Goal: Obtain resource: Download file/media

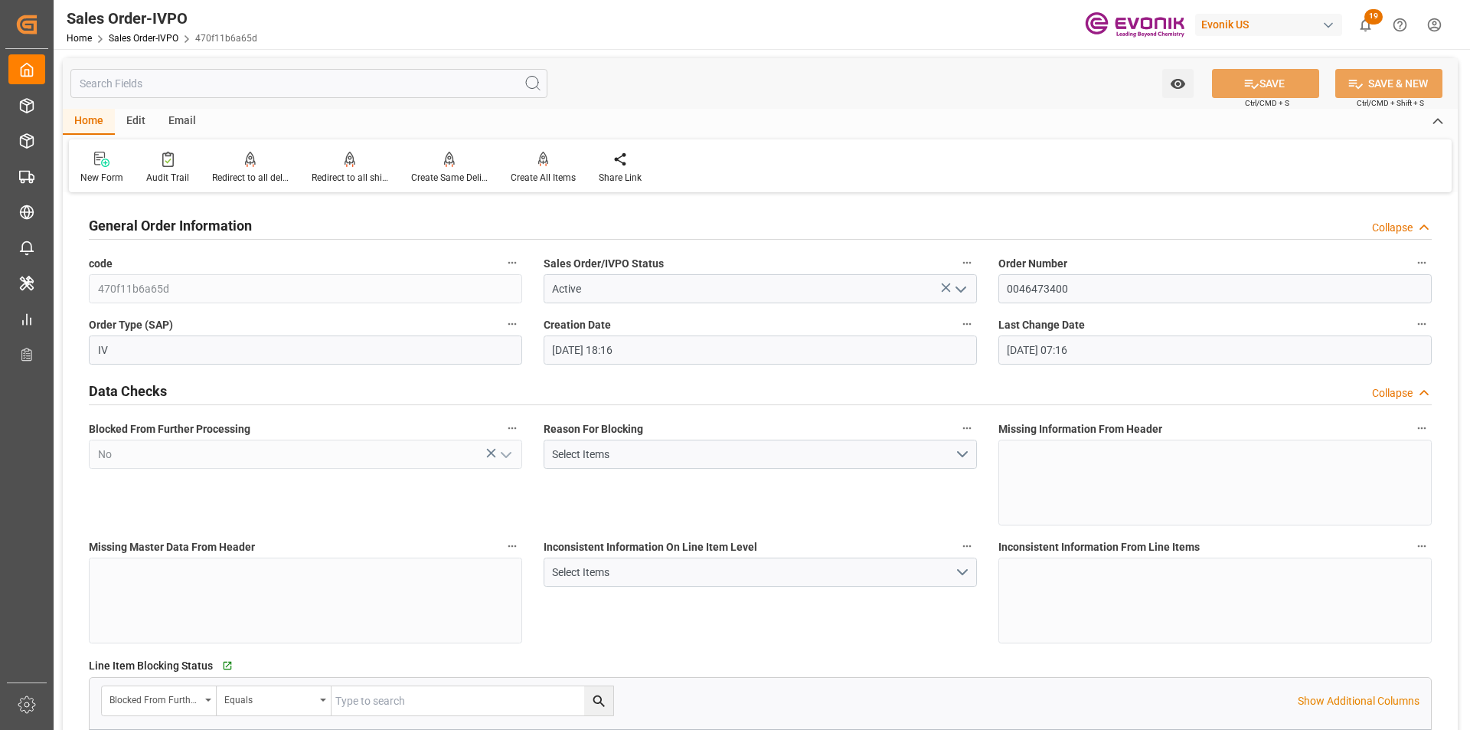
scroll to position [2068, 0]
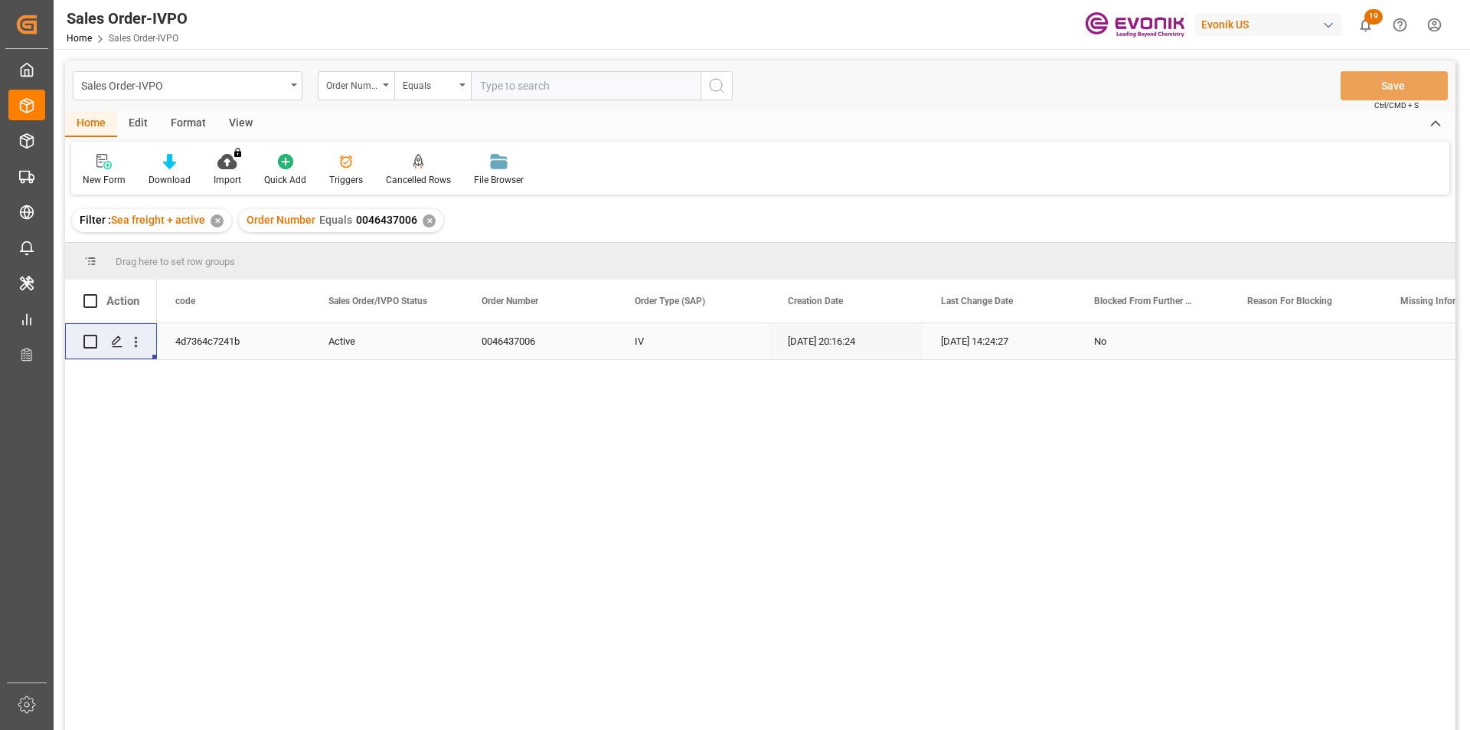
click at [429, 216] on div "✕" at bounding box center [429, 220] width 13 height 13
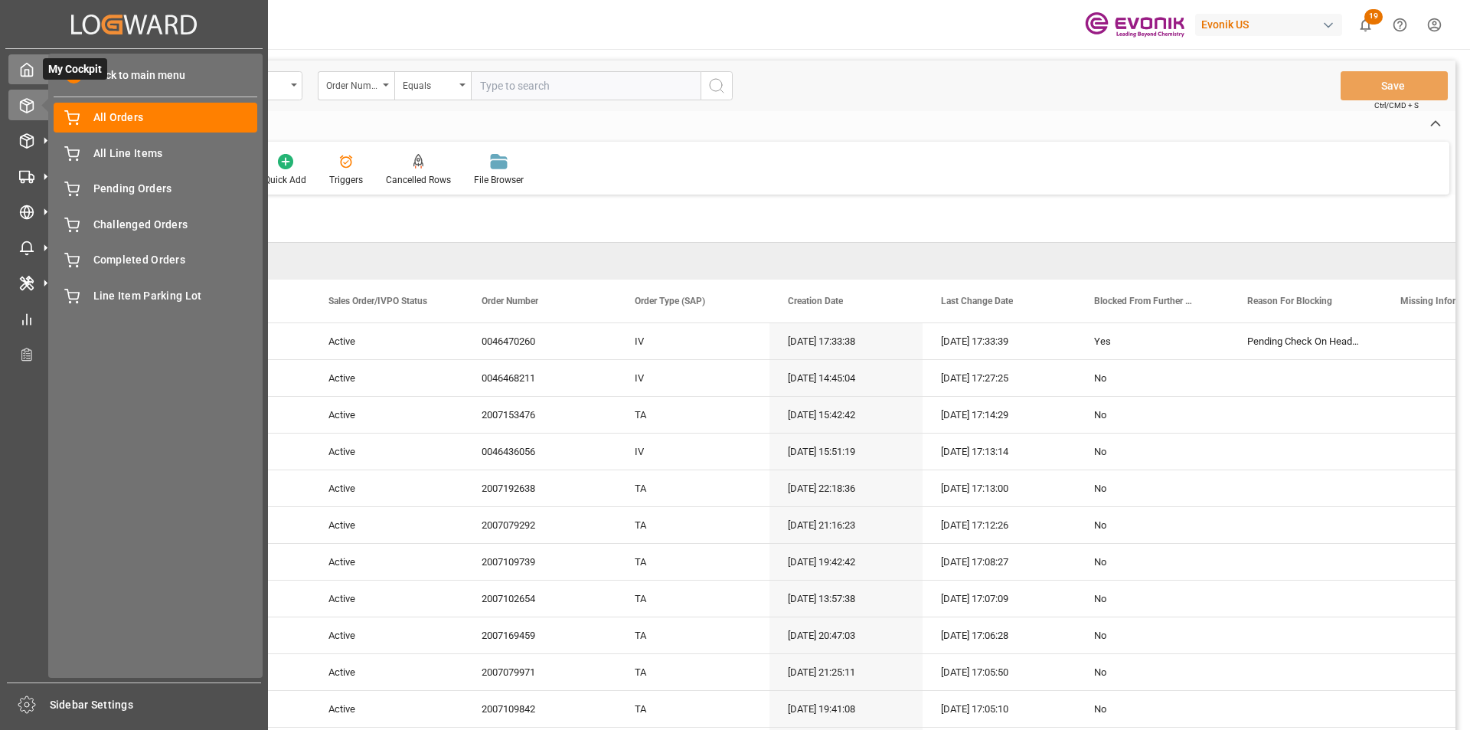
click at [87, 79] on span "My Cockpit" at bounding box center [75, 68] width 64 height 21
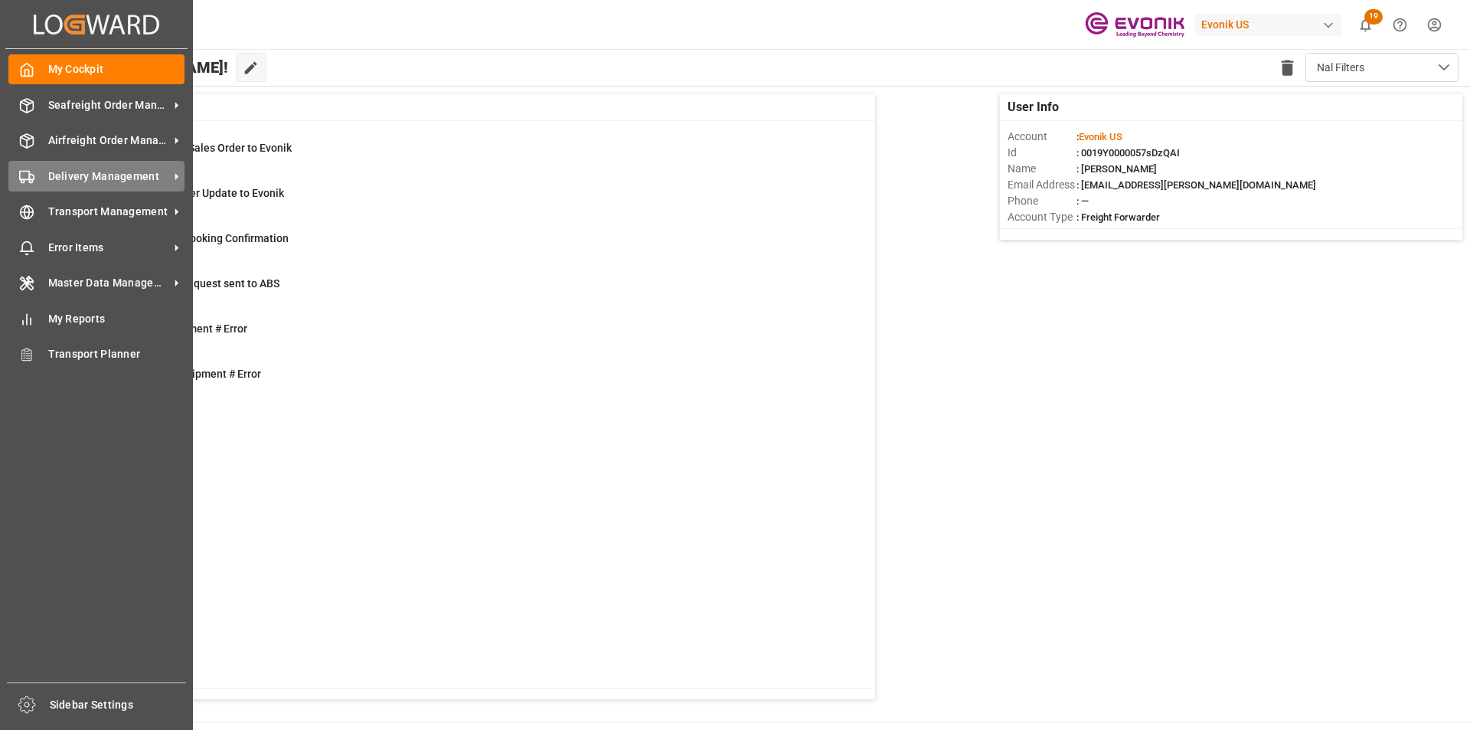
click at [148, 174] on span "Delivery Management" at bounding box center [108, 176] width 121 height 16
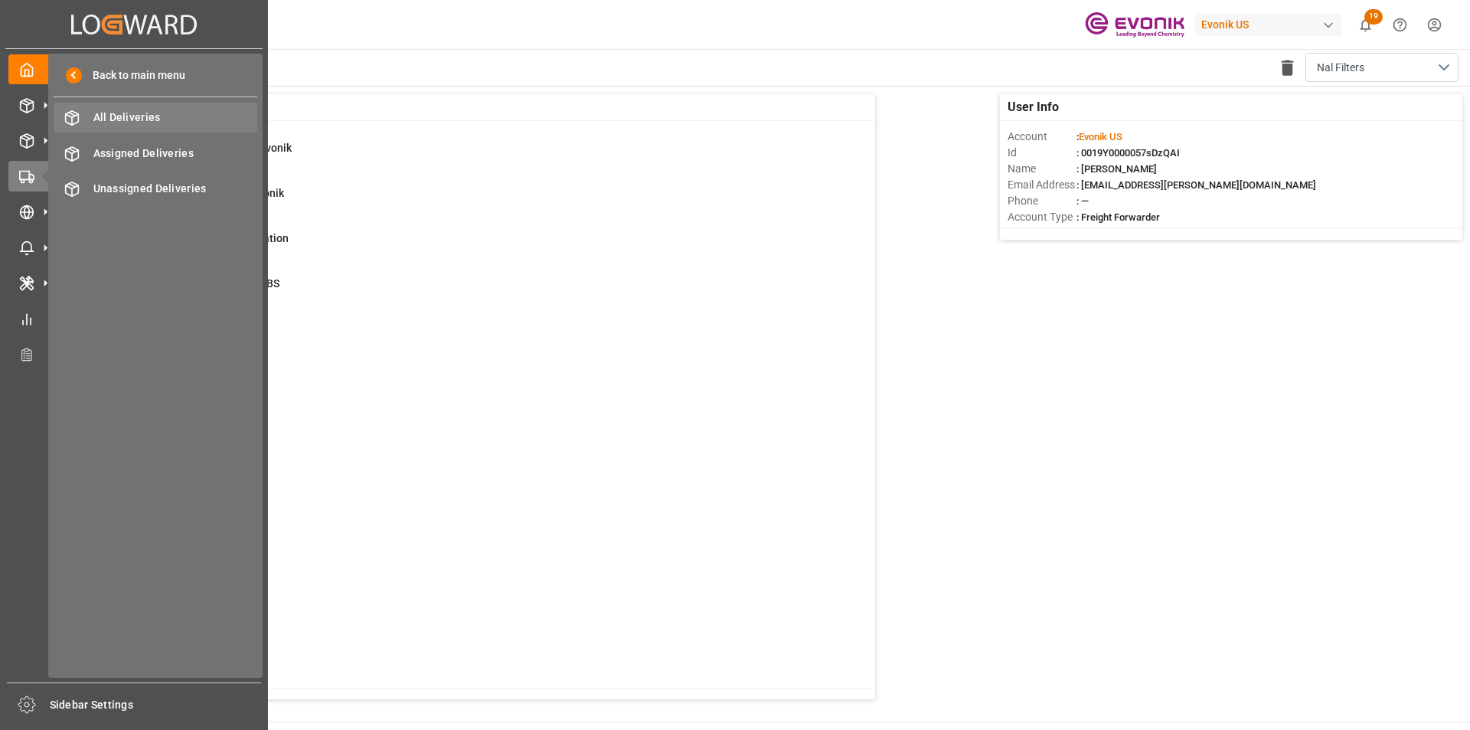
click at [156, 112] on span "All Deliveries" at bounding box center [175, 118] width 165 height 16
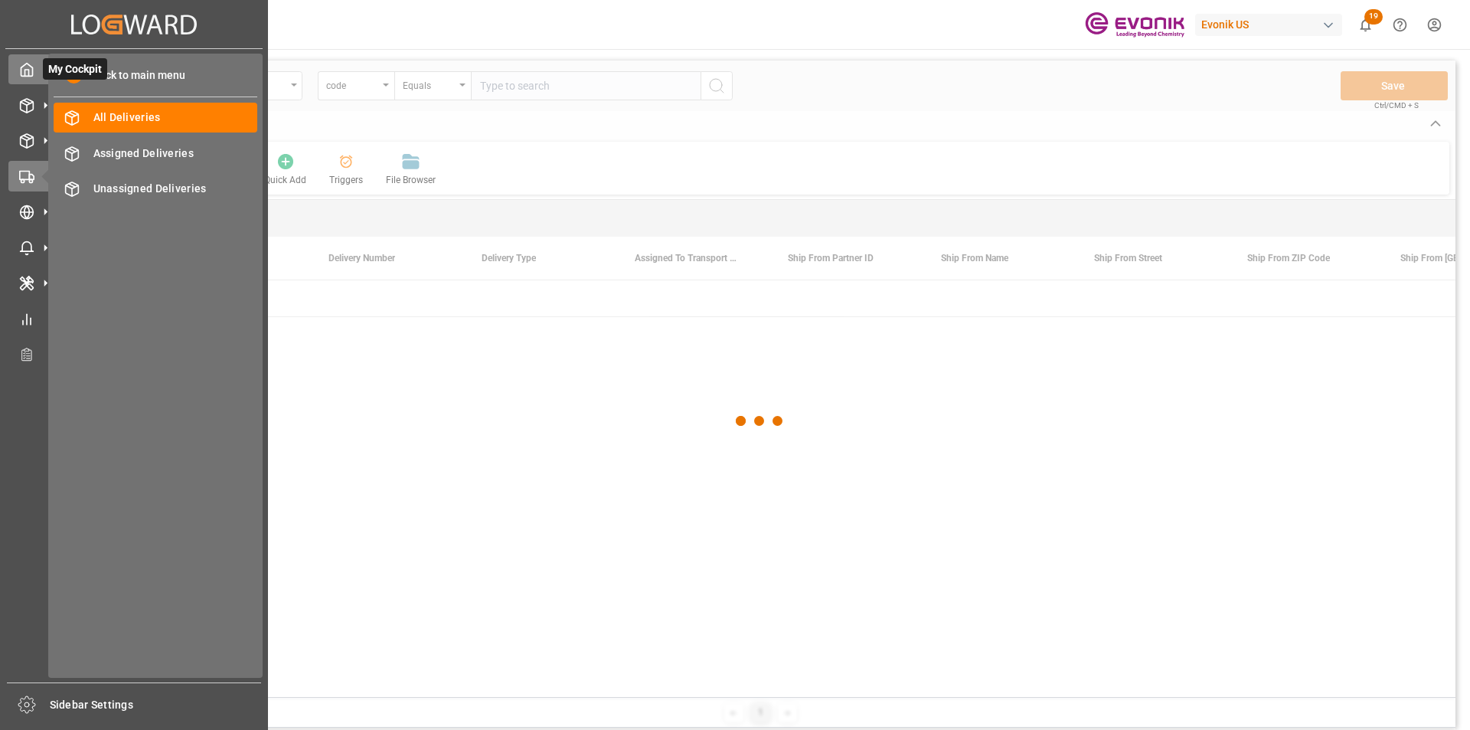
click at [34, 69] on div "My Cockpit My Cockpit" at bounding box center [133, 69] width 251 height 30
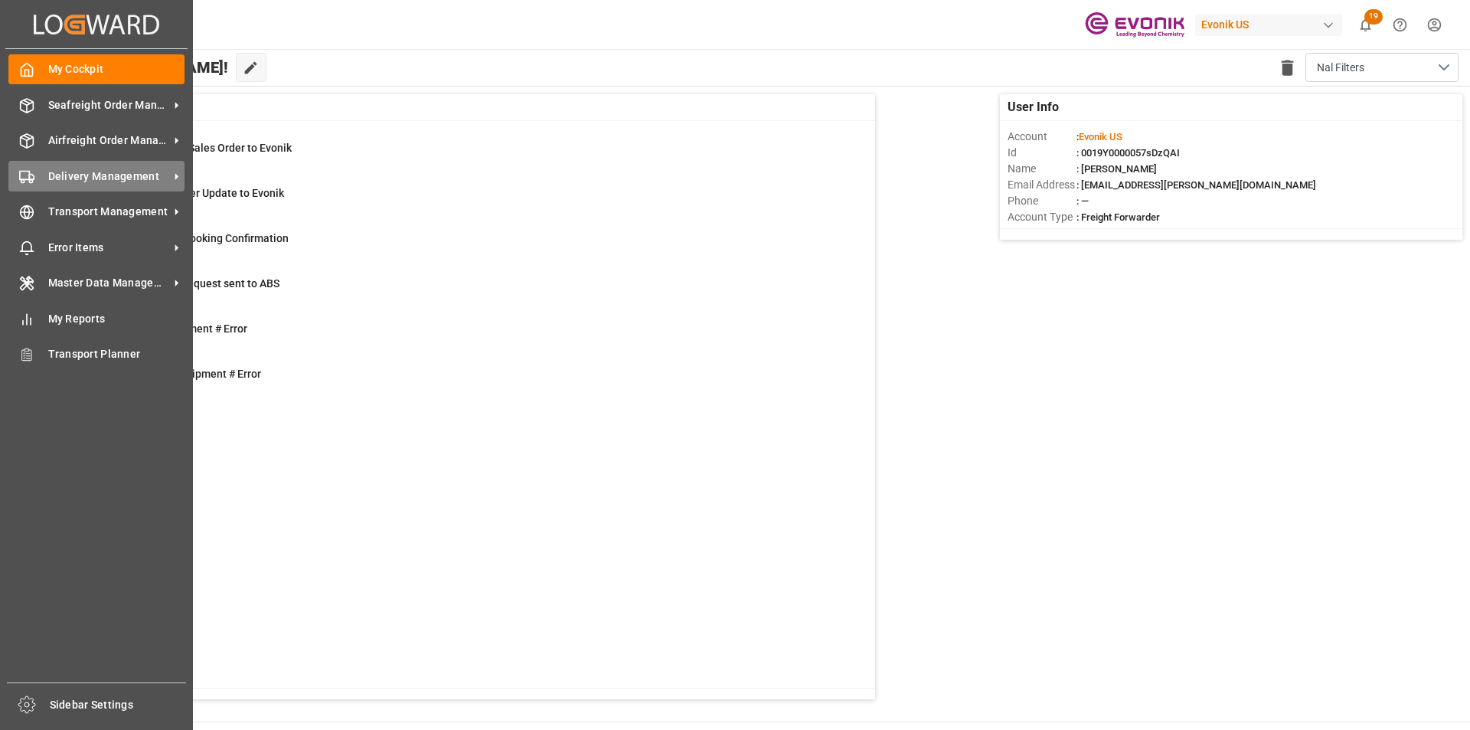
click at [109, 181] on span "Delivery Management" at bounding box center [108, 176] width 121 height 16
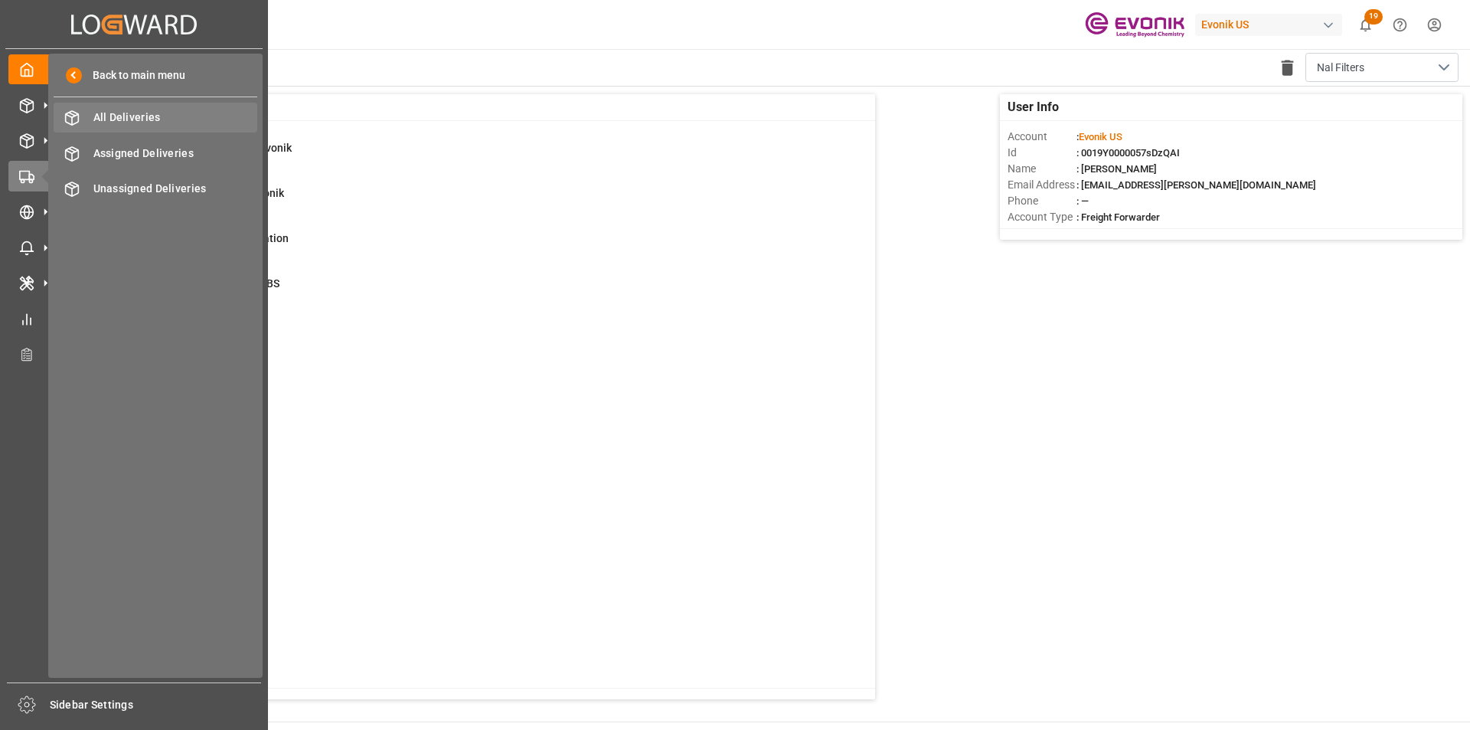
click at [122, 119] on span "All Deliveries" at bounding box center [175, 118] width 165 height 16
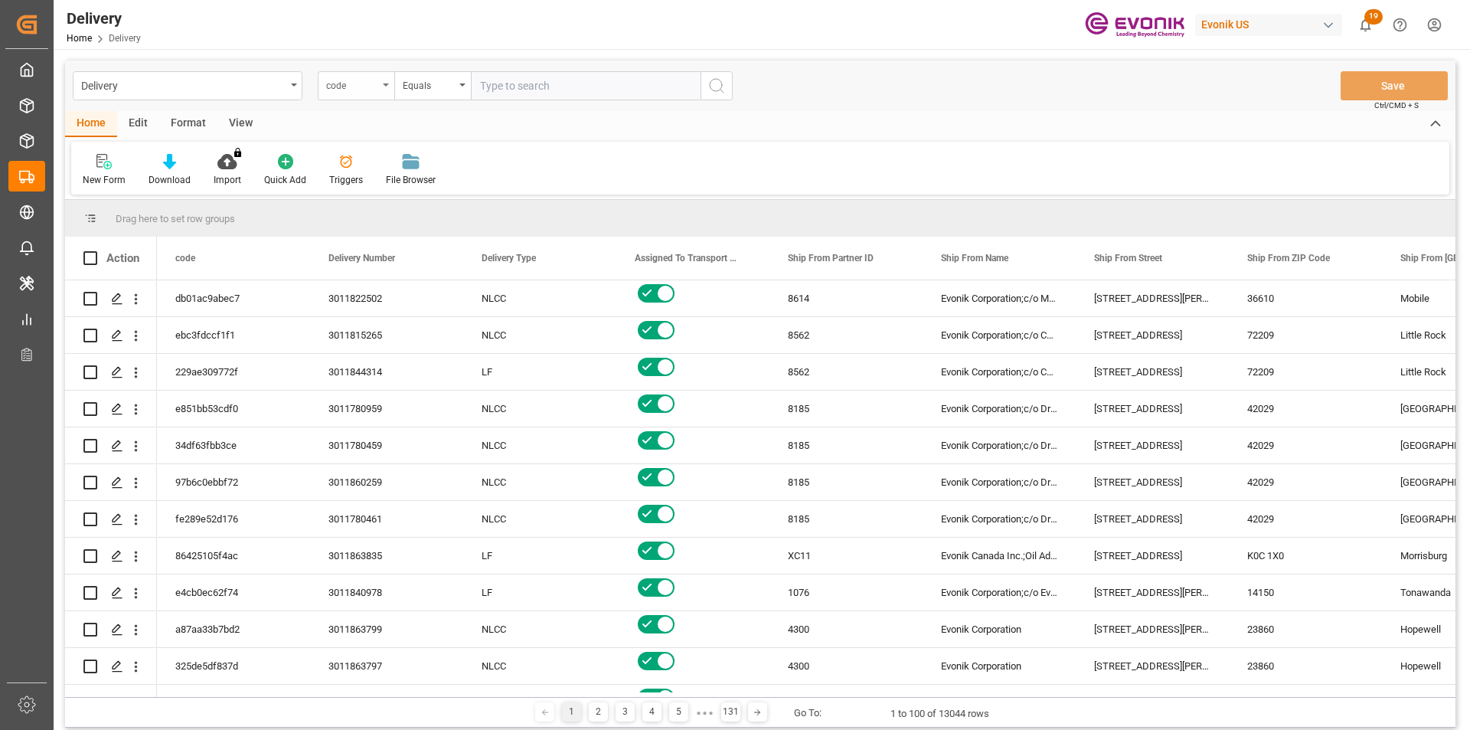
click at [365, 87] on div "code" at bounding box center [352, 84] width 52 height 18
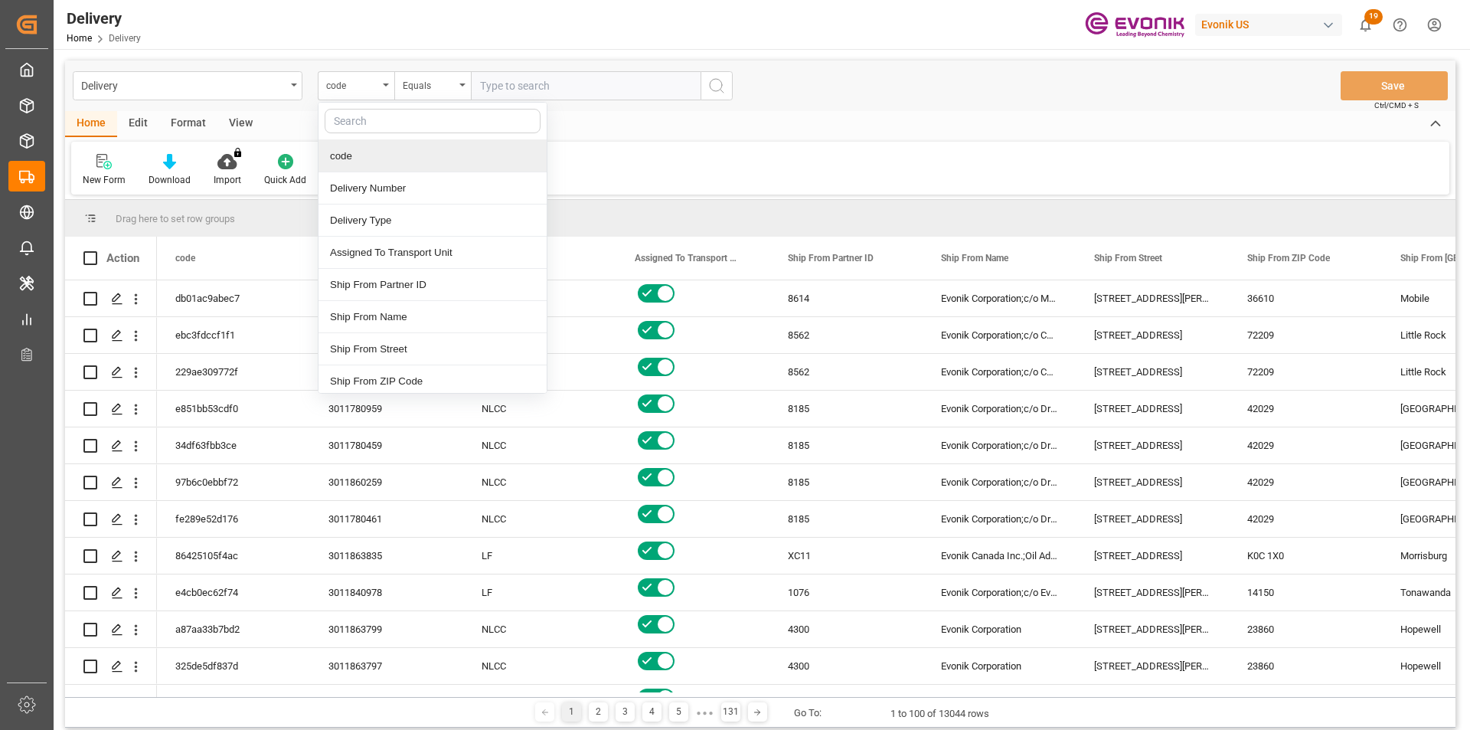
click at [387, 126] on input "text" at bounding box center [433, 121] width 216 height 25
drag, startPoint x: 389, startPoint y: 119, endPoint x: 396, endPoint y: 123, distance: 8.3
click at [396, 123] on input "text" at bounding box center [433, 121] width 216 height 25
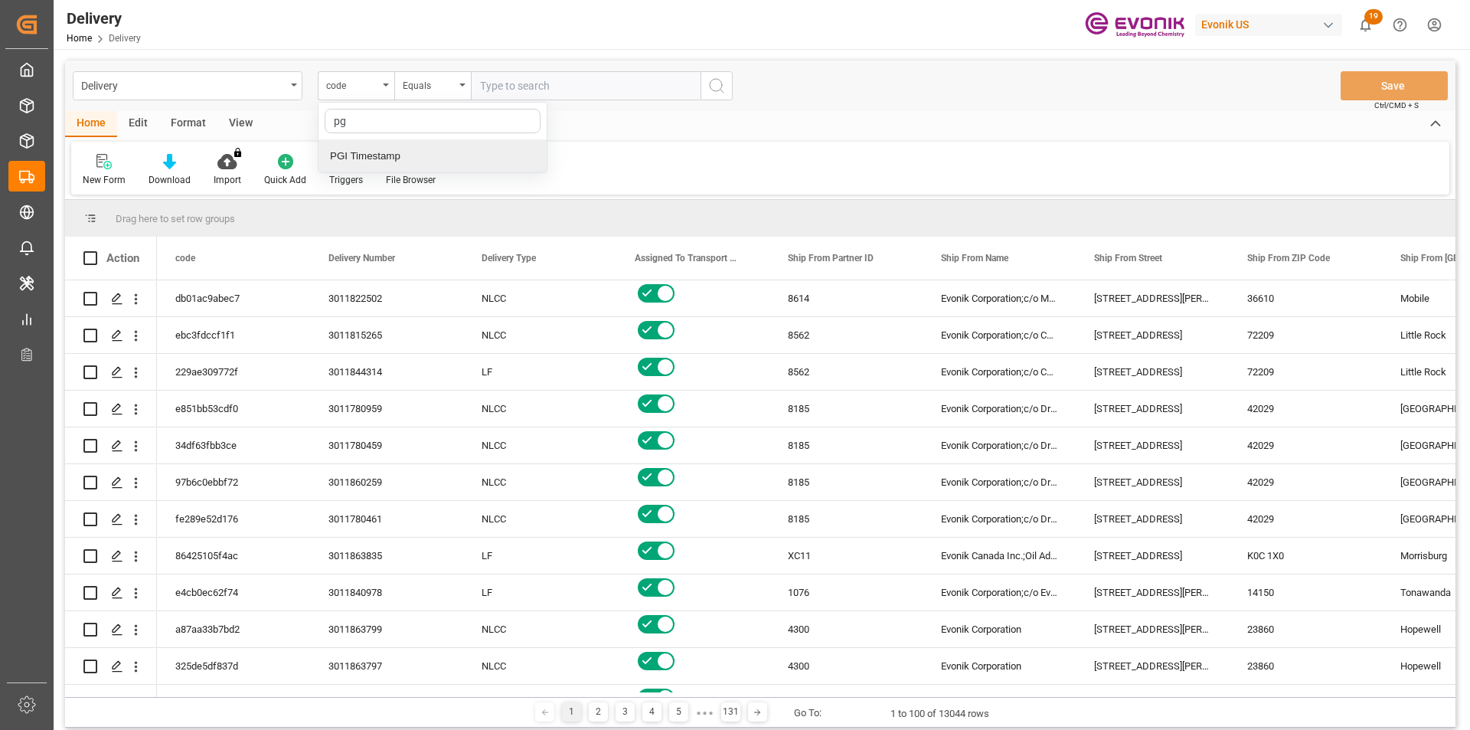
type input "pgi"
drag, startPoint x: 389, startPoint y: 152, endPoint x: 398, endPoint y: 156, distance: 10.3
click at [397, 155] on div "PGI Timestamp" at bounding box center [433, 156] width 228 height 32
click at [446, 85] on div "Equals" at bounding box center [429, 84] width 52 height 18
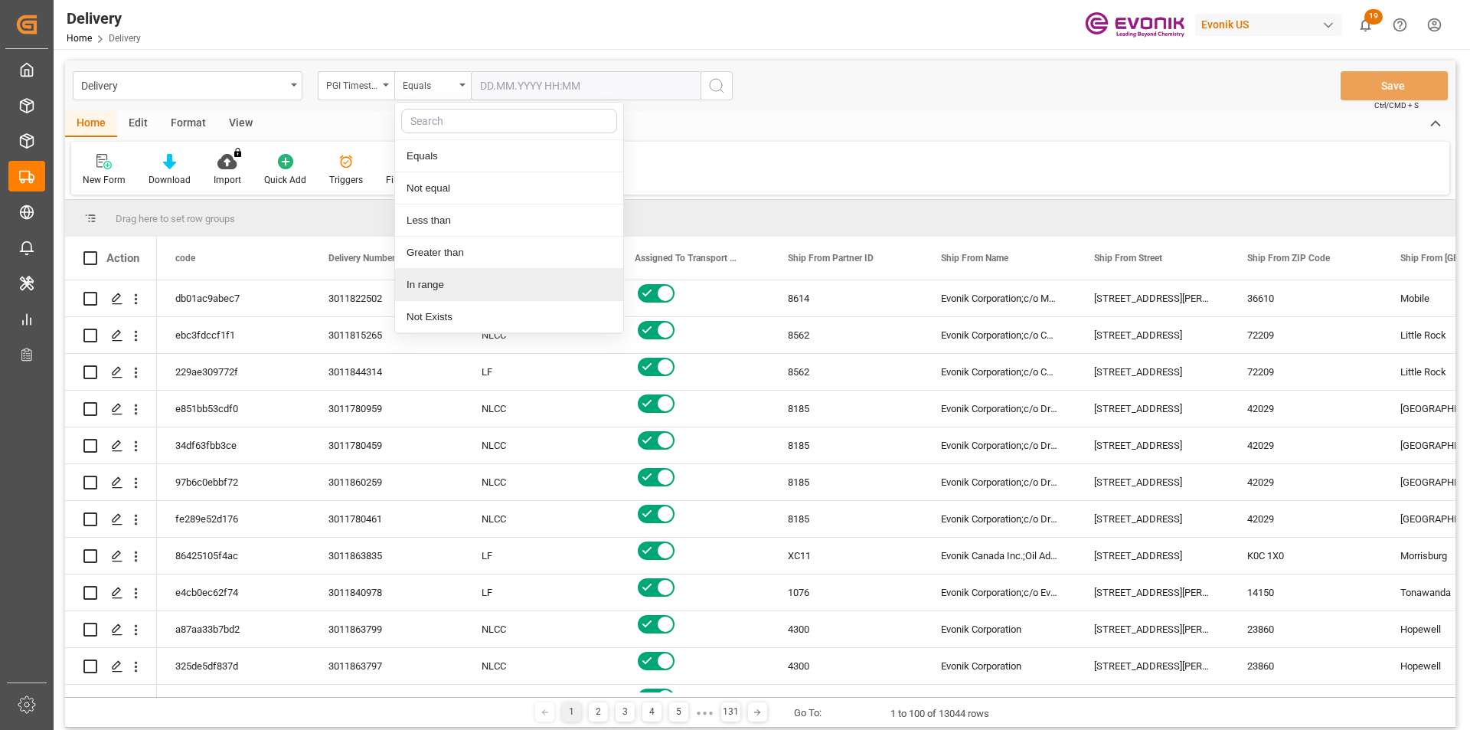
click at [452, 290] on div "In range" at bounding box center [509, 285] width 228 height 32
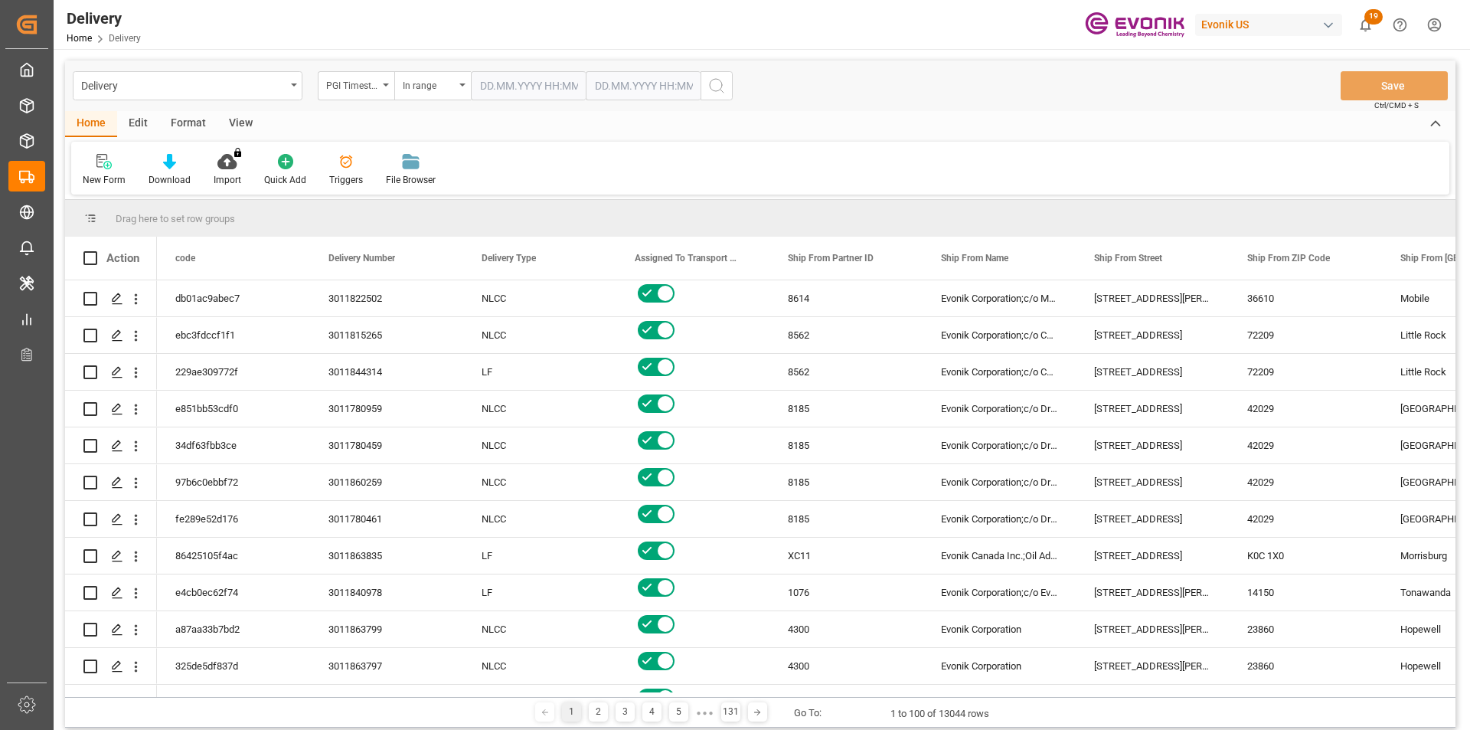
click at [526, 83] on input "text" at bounding box center [528, 85] width 115 height 29
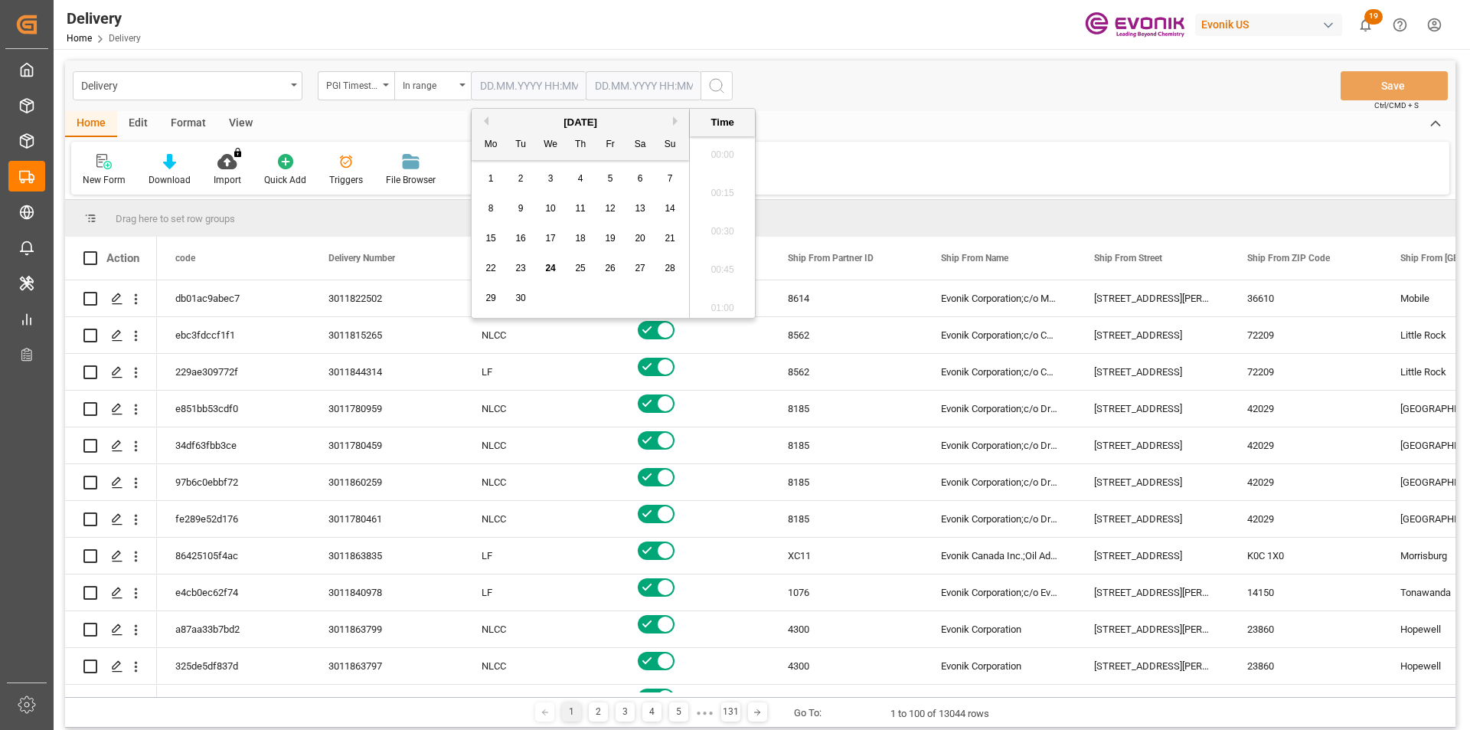
scroll to position [2073, 0]
drag, startPoint x: 523, startPoint y: 269, endPoint x: 577, endPoint y: 178, distance: 105.1
click at [525, 266] on span "23" at bounding box center [520, 268] width 10 height 11
click at [551, 266] on span "24" at bounding box center [550, 268] width 10 height 11
click at [524, 265] on span "23" at bounding box center [520, 268] width 10 height 11
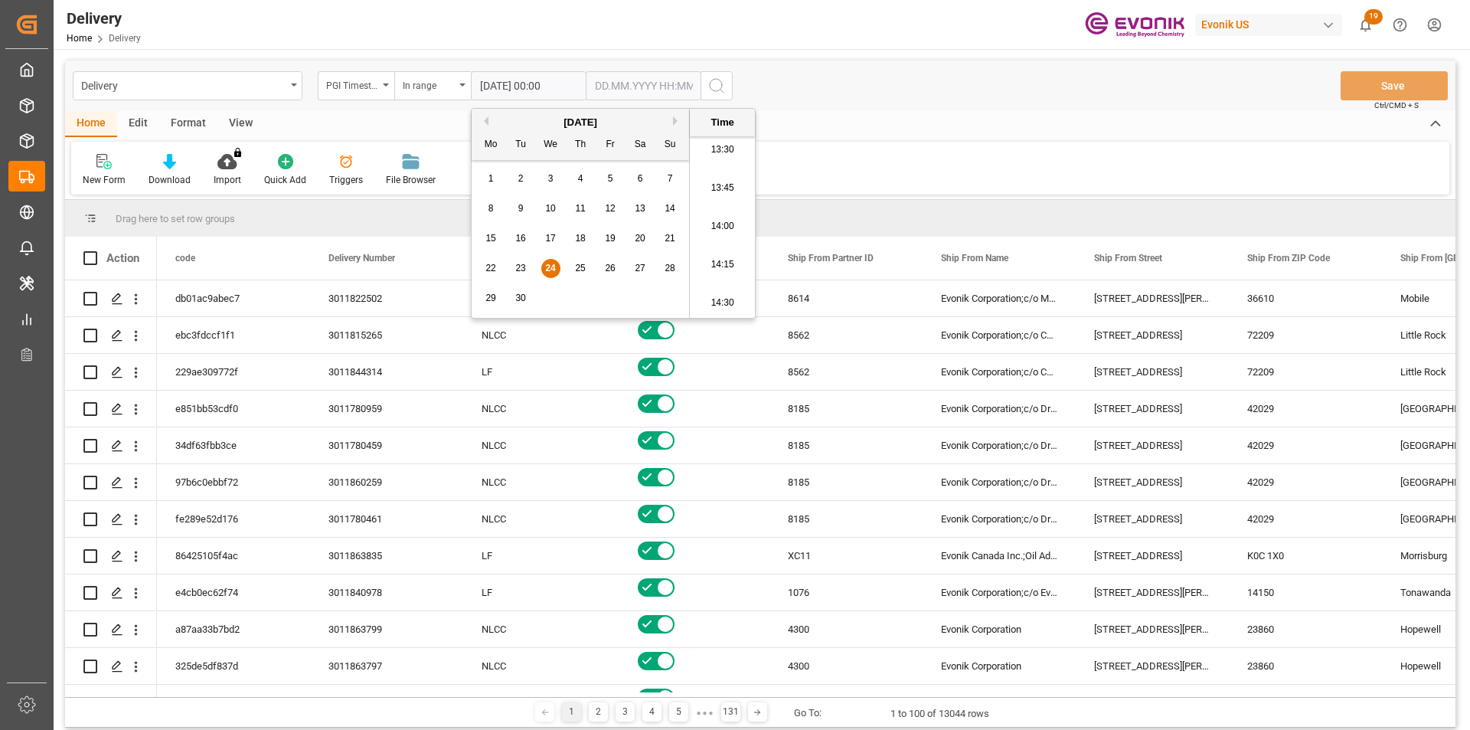
type input "23.09.2025 00:00"
click at [619, 90] on input "text" at bounding box center [643, 85] width 115 height 29
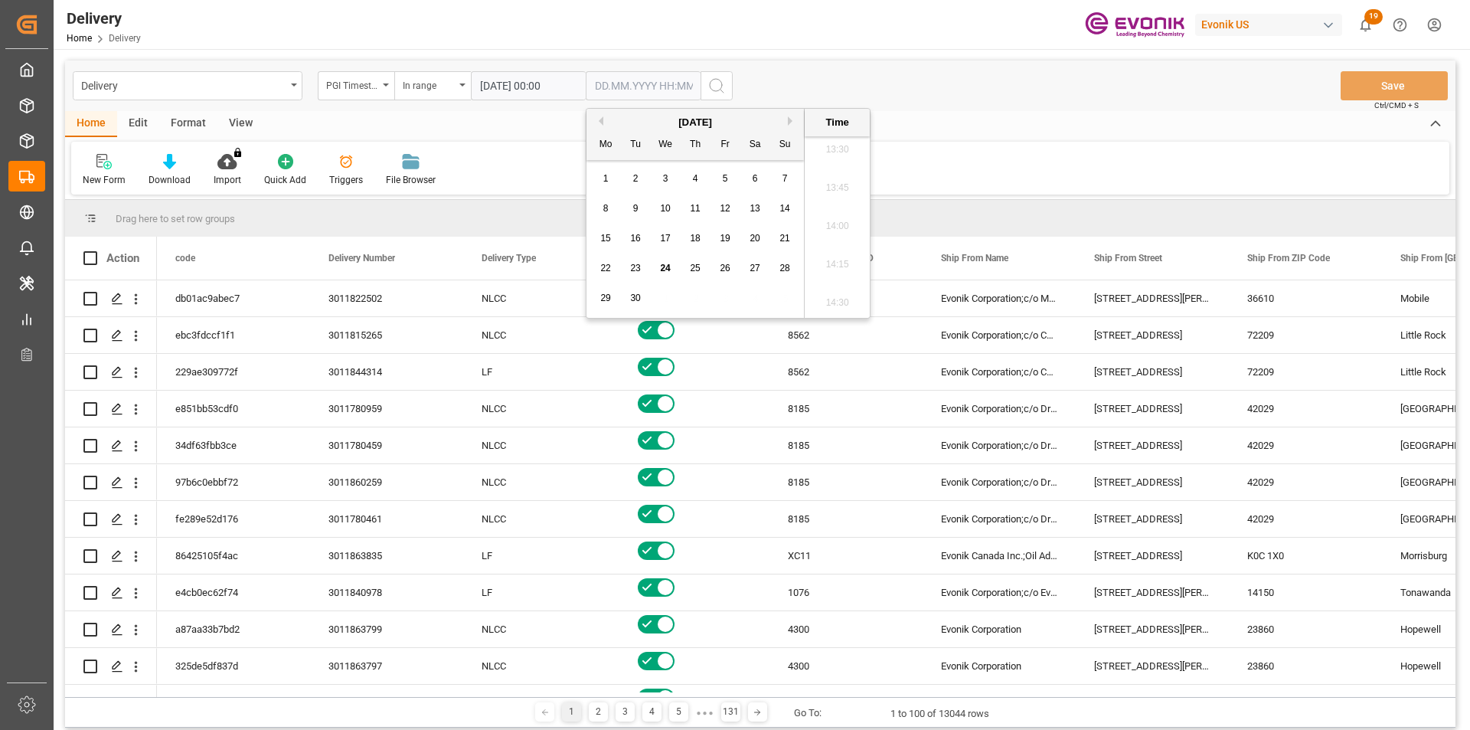
click at [665, 269] on span "24" at bounding box center [665, 268] width 10 height 11
type input "24.09.2025 00:00"
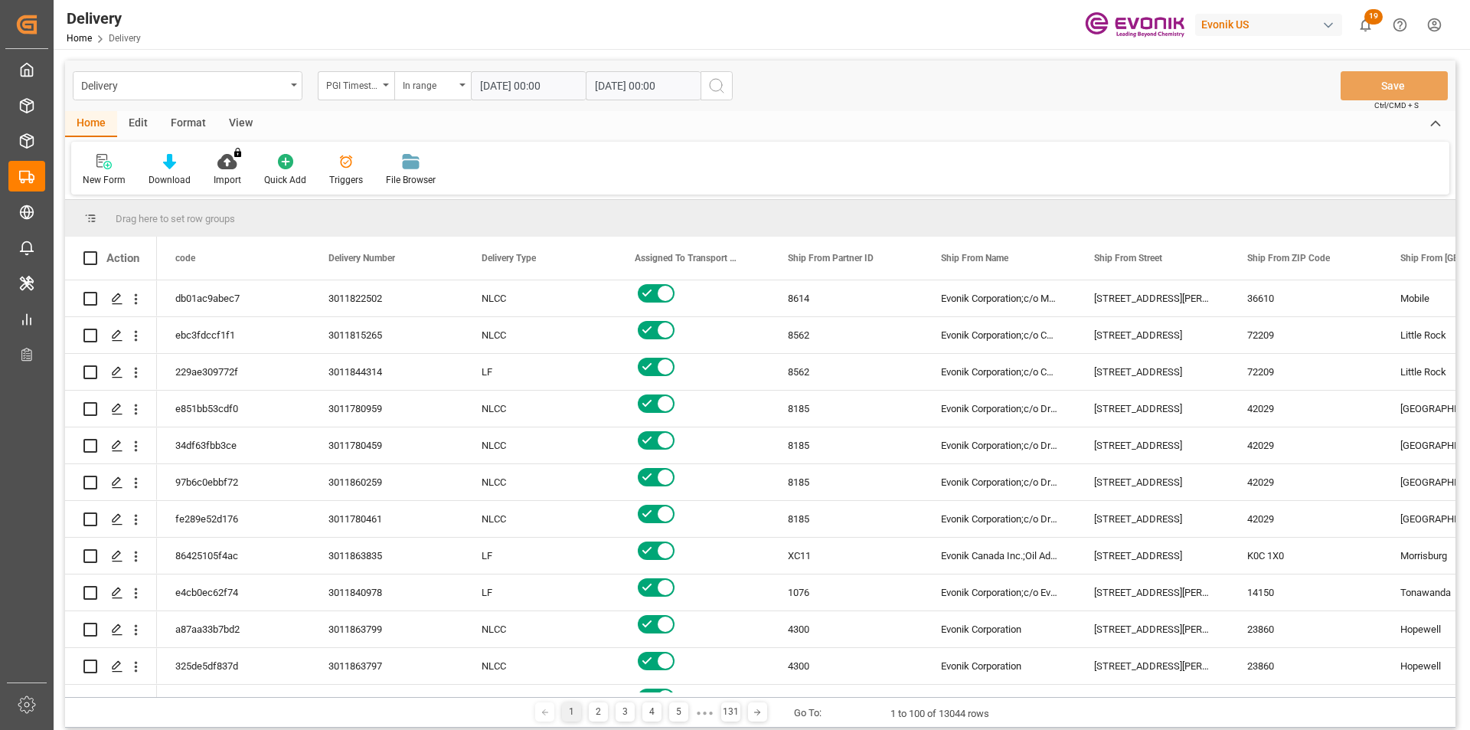
drag, startPoint x: 970, startPoint y: 110, endPoint x: 831, endPoint y: 95, distance: 140.1
click at [970, 108] on div "Delivery PGI Timestamp In range 23.09.2025 00:00 24.09.2025 00:00 Save Ctrl/CMD…" at bounding box center [760, 85] width 1391 height 51
click at [729, 86] on button "search button" at bounding box center [717, 85] width 32 height 29
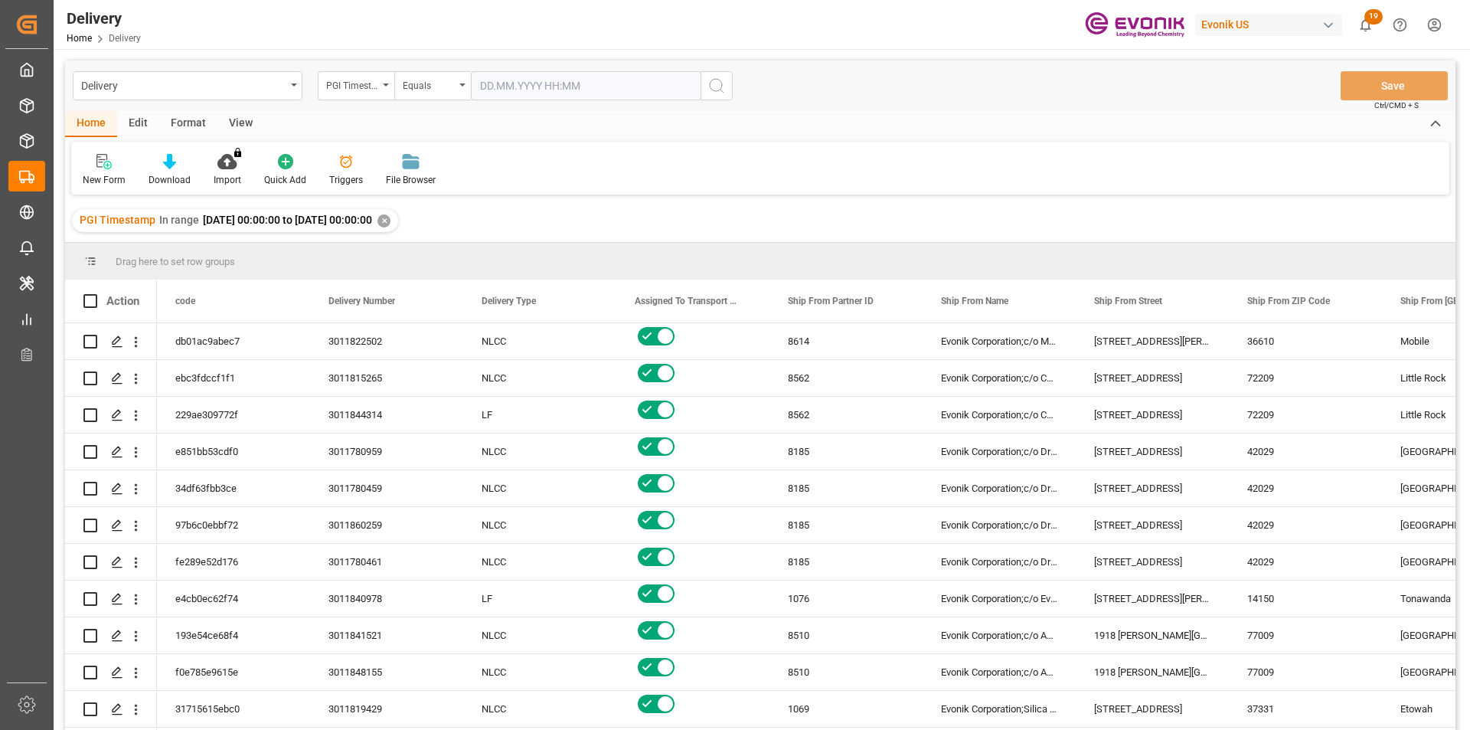
click at [239, 124] on div "View" at bounding box center [240, 124] width 47 height 26
click at [171, 173] on div "Standard Templates" at bounding box center [174, 180] width 77 height 14
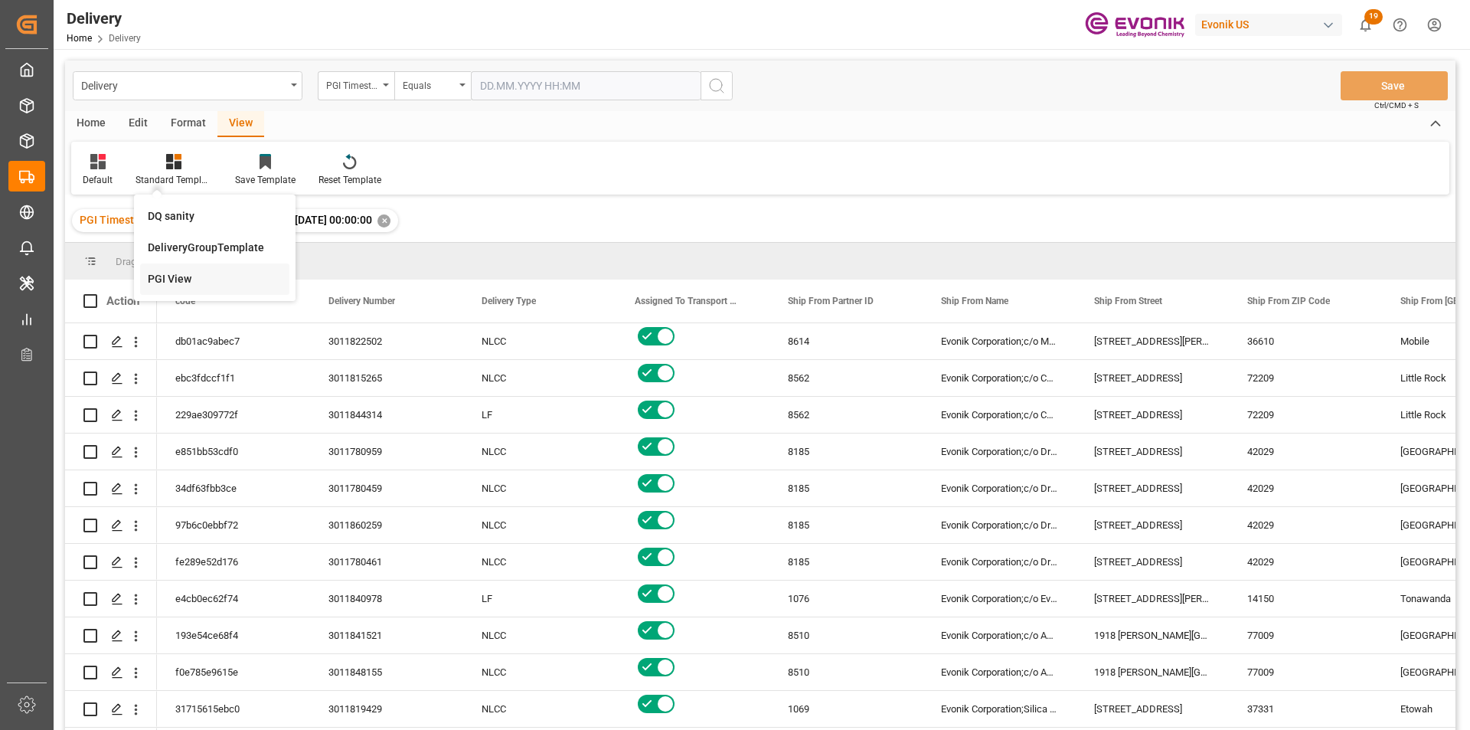
click at [170, 283] on div "PGI View" at bounding box center [215, 279] width 134 height 16
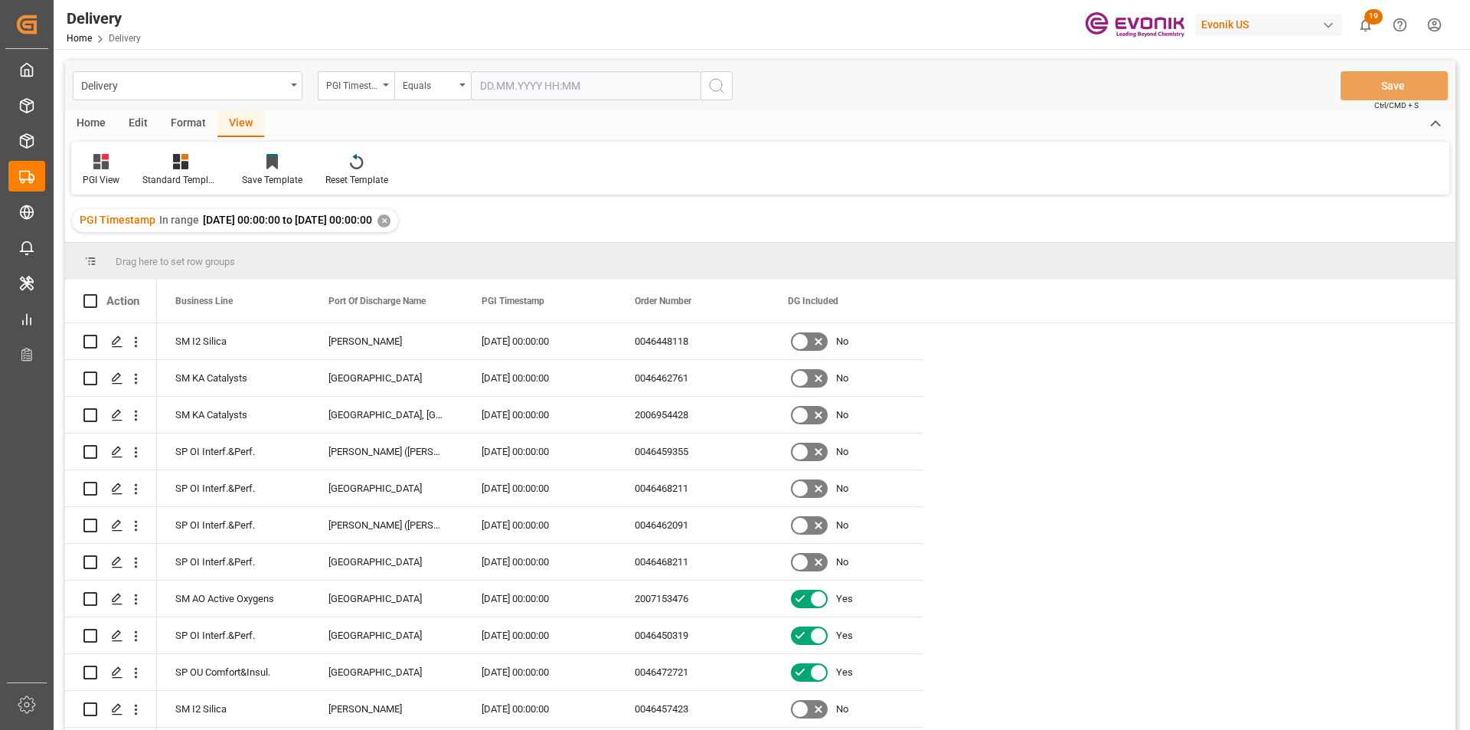
click at [228, 117] on div "View" at bounding box center [240, 124] width 47 height 26
click at [174, 162] on icon at bounding box center [180, 161] width 15 height 15
click at [197, 280] on div "PGI View" at bounding box center [222, 279] width 134 height 16
click at [96, 121] on div "Home" at bounding box center [91, 124] width 52 height 26
click at [172, 165] on icon at bounding box center [169, 161] width 13 height 15
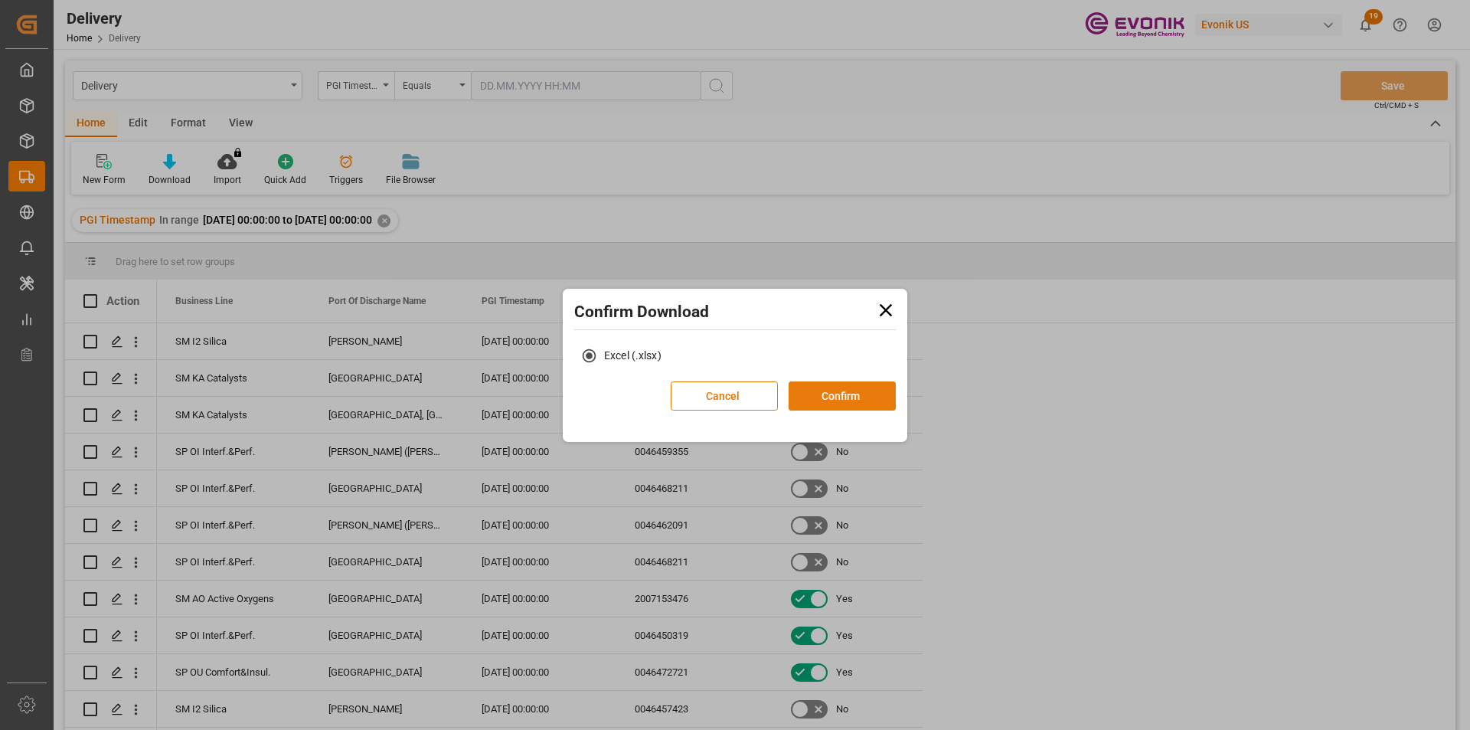
click at [844, 402] on button "Confirm" at bounding box center [842, 395] width 107 height 29
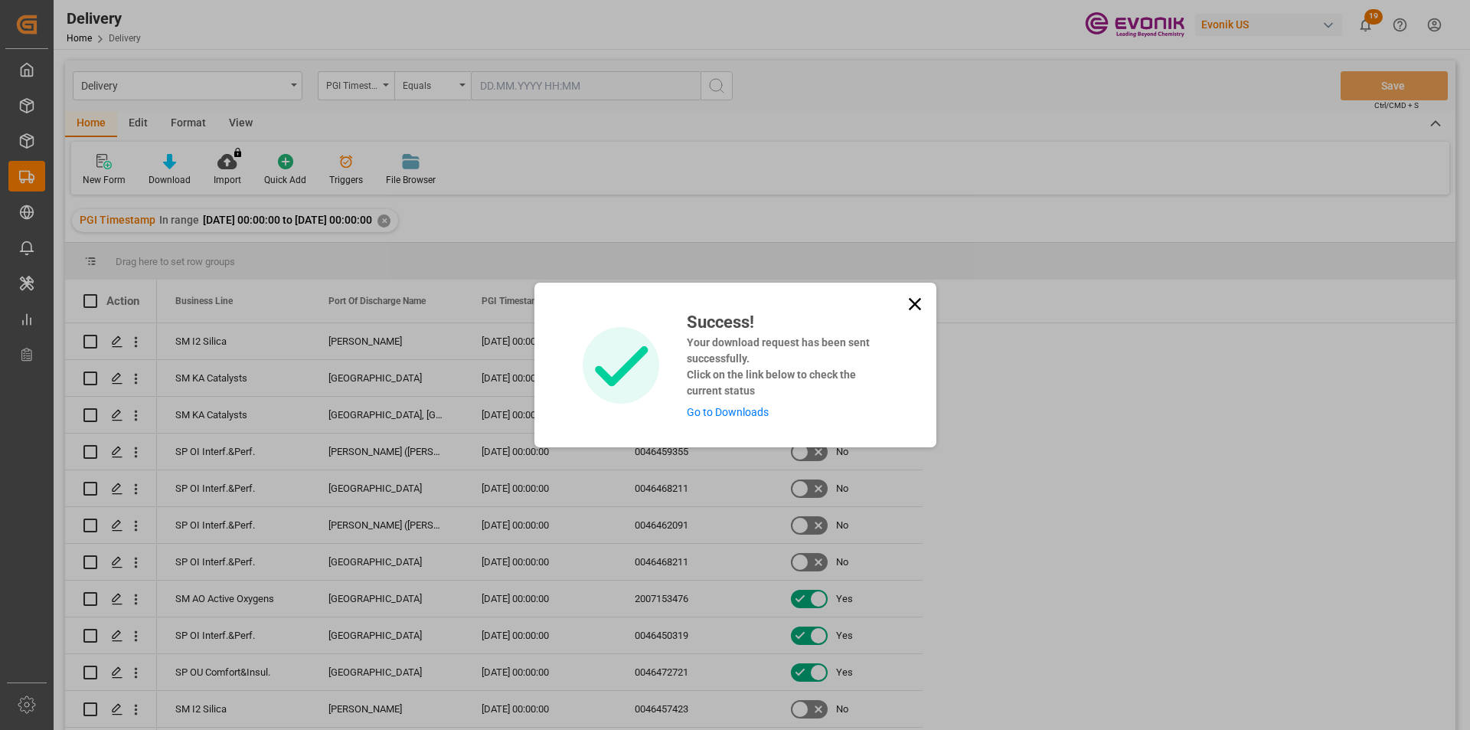
click at [738, 414] on link "Go to Downloads" at bounding box center [728, 412] width 82 height 12
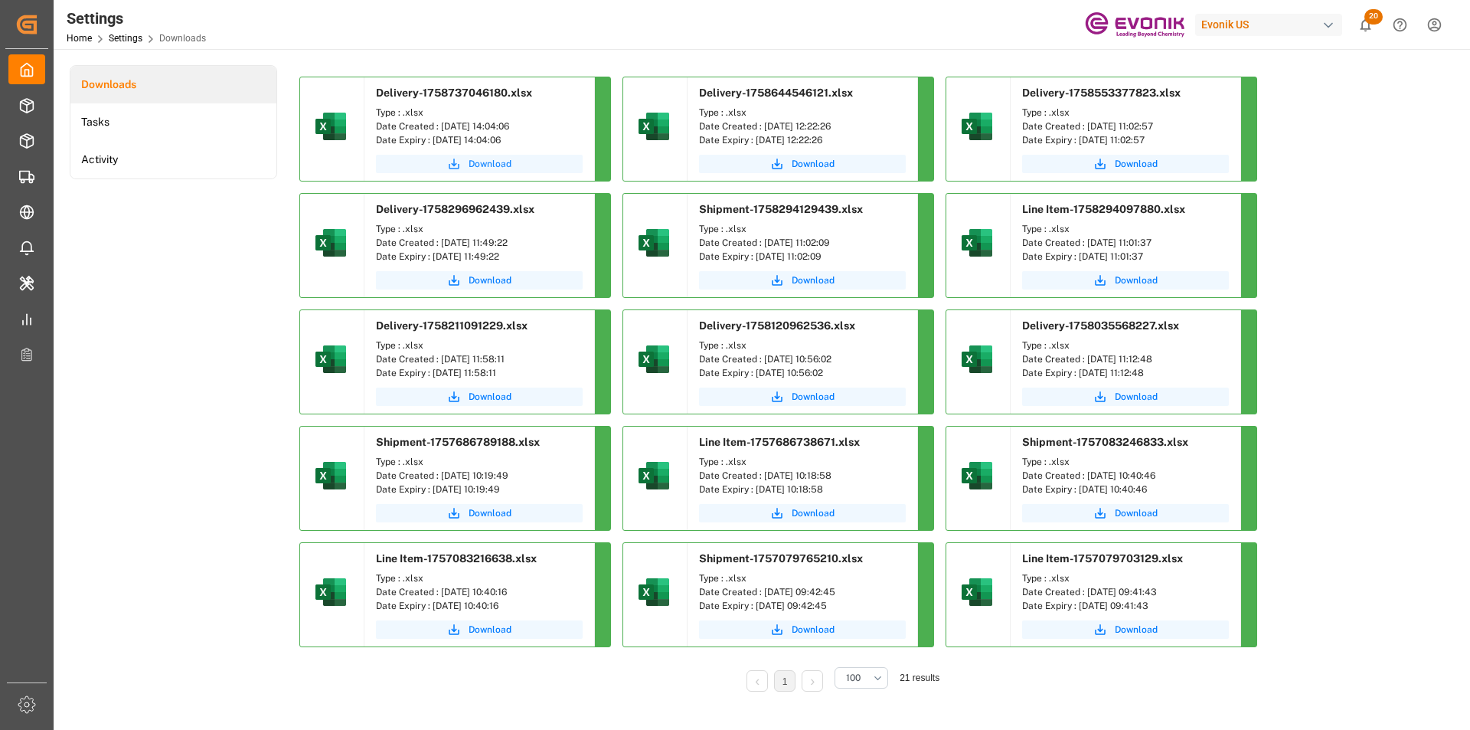
click at [478, 166] on span "Download" at bounding box center [490, 164] width 43 height 14
